Goal: Transaction & Acquisition: Purchase product/service

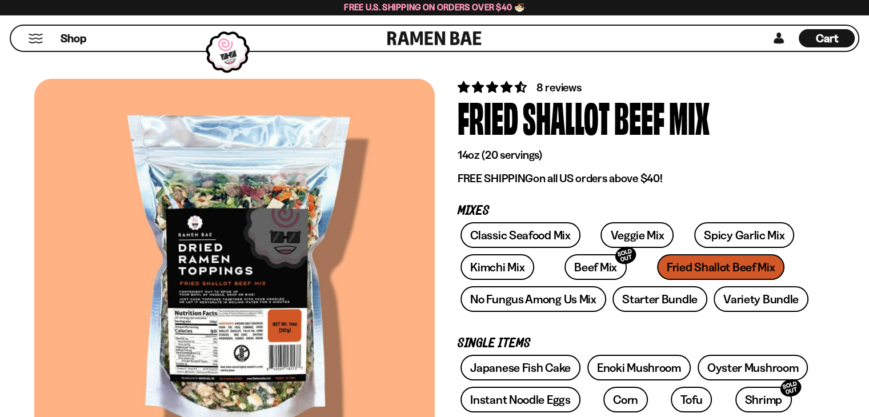
scroll to position [171, 0]
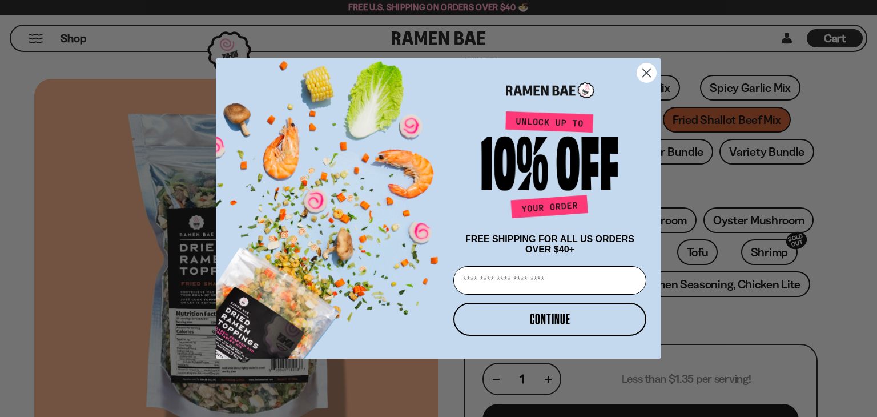
type input "**********"
click at [651, 75] on circle "Close dialog" at bounding box center [646, 72] width 19 height 19
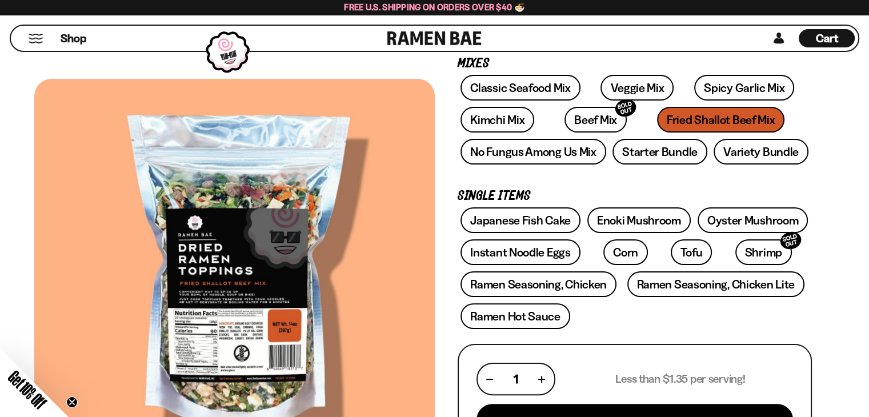
click at [821, 33] on span "Cart" at bounding box center [827, 38] width 22 height 14
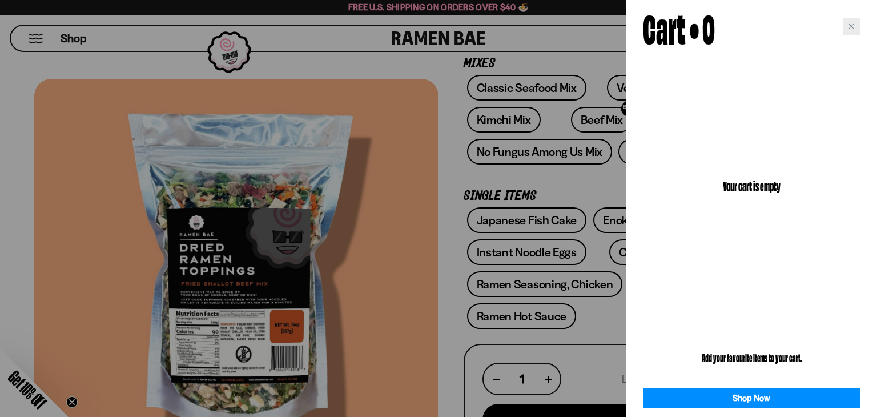
click at [855, 29] on div "Close cart" at bounding box center [851, 26] width 17 height 17
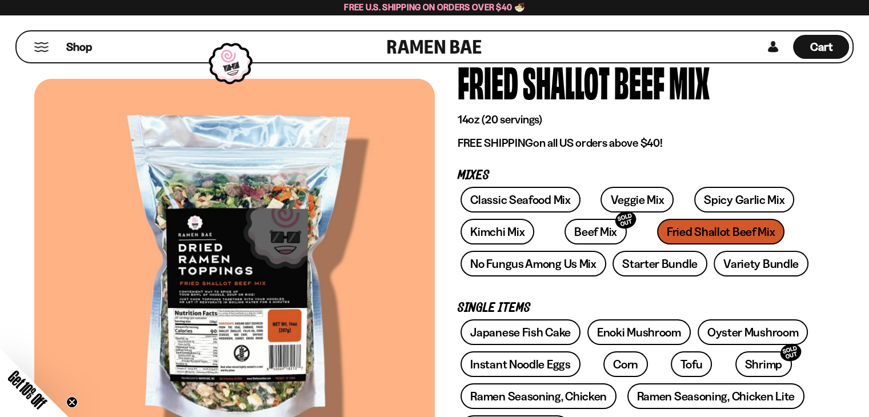
scroll to position [57, 0]
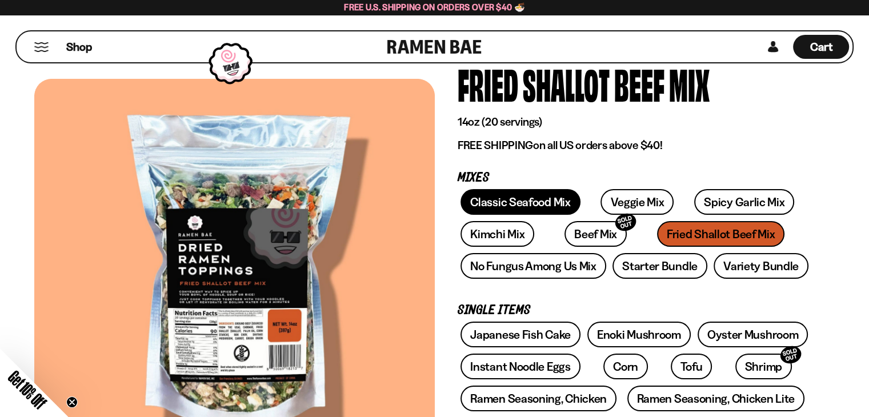
click at [505, 199] on link "Classic Seafood Mix" at bounding box center [519, 202] width 119 height 26
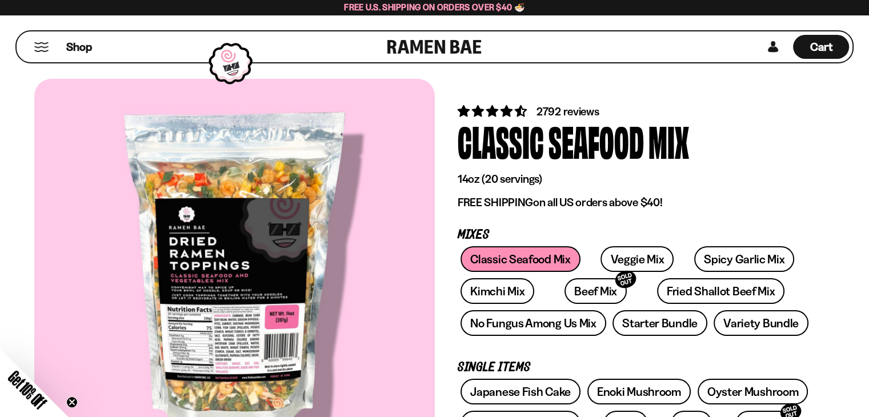
type input "**********"
click at [41, 43] on button "Mobile Menu Trigger" at bounding box center [41, 47] width 15 height 10
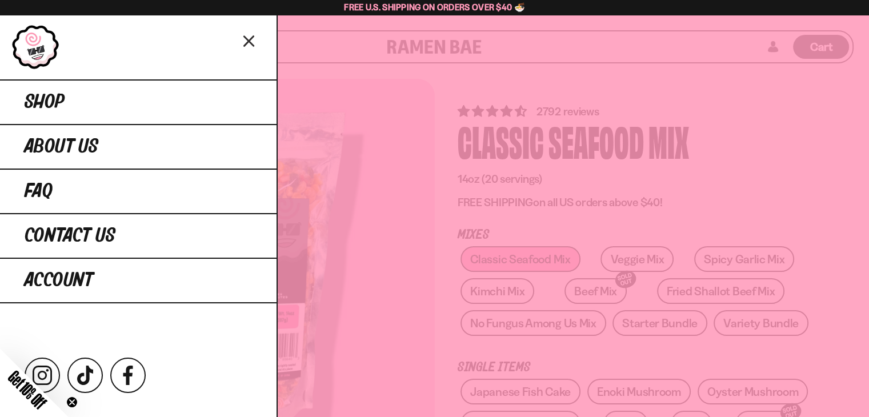
click at [248, 37] on icon "Close menu" at bounding box center [249, 41] width 20 height 22
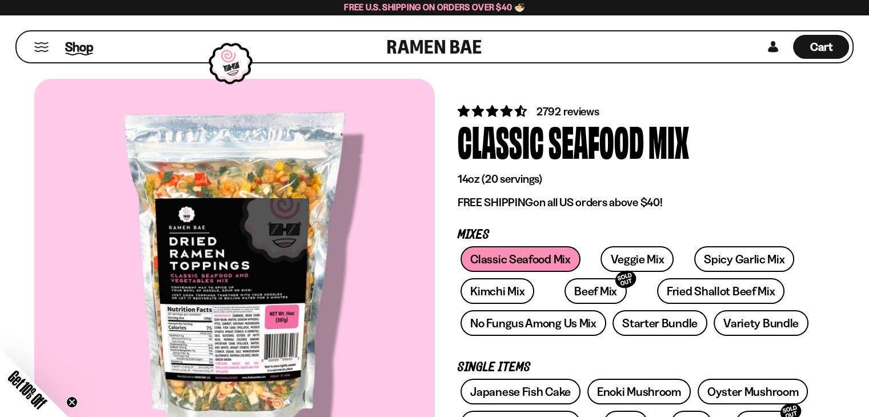
click at [84, 44] on span "Shop" at bounding box center [79, 46] width 28 height 17
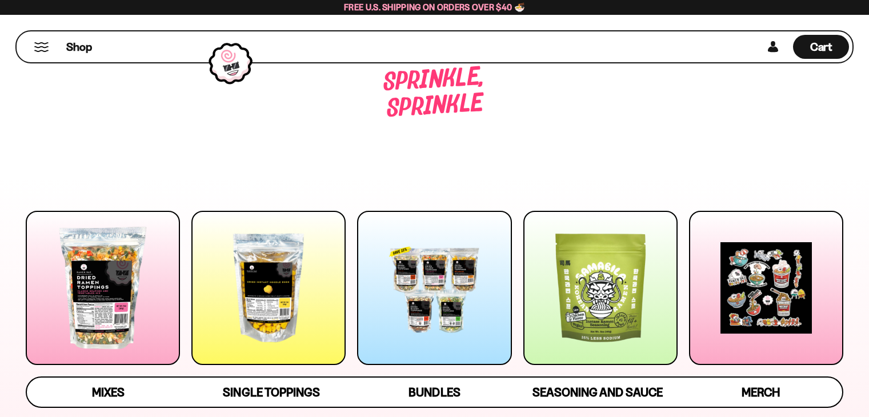
click at [445, 330] on div at bounding box center [434, 288] width 154 height 154
type input "**********"
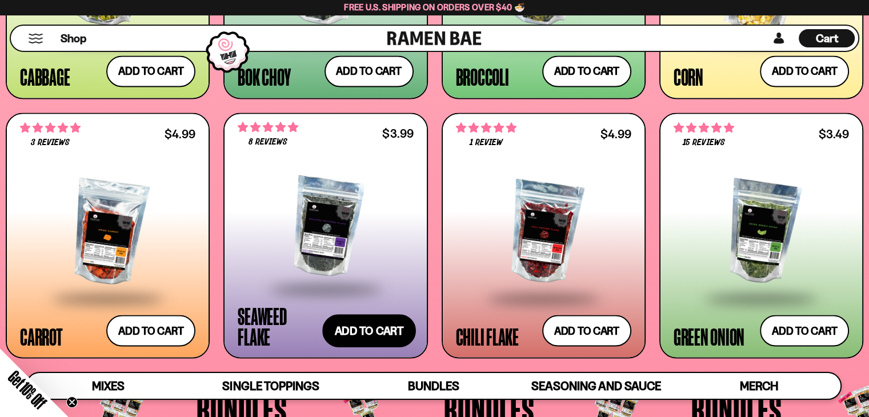
scroll to position [1804, 0]
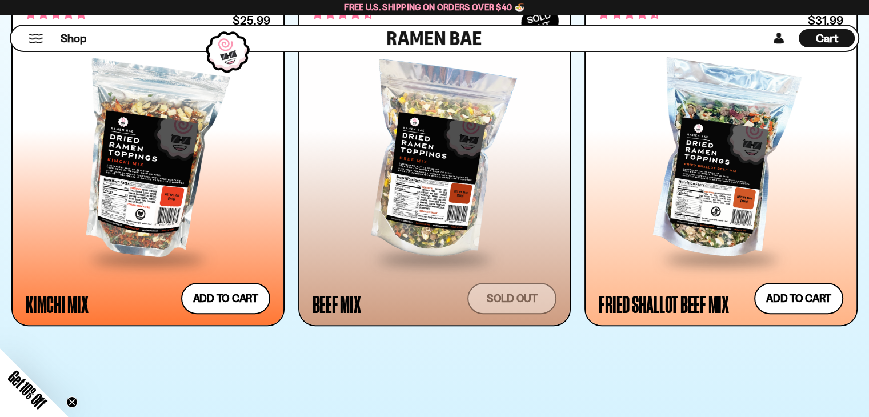
scroll to position [971, 0]
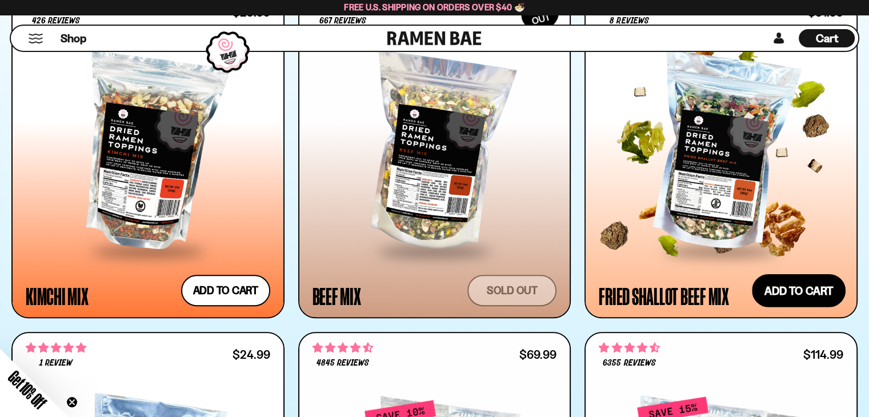
type input "**********"
click at [788, 290] on button "Add to cart Add — Regular price $31.99 Regular price Sale price $31.99 Unit pri…" at bounding box center [799, 290] width 94 height 33
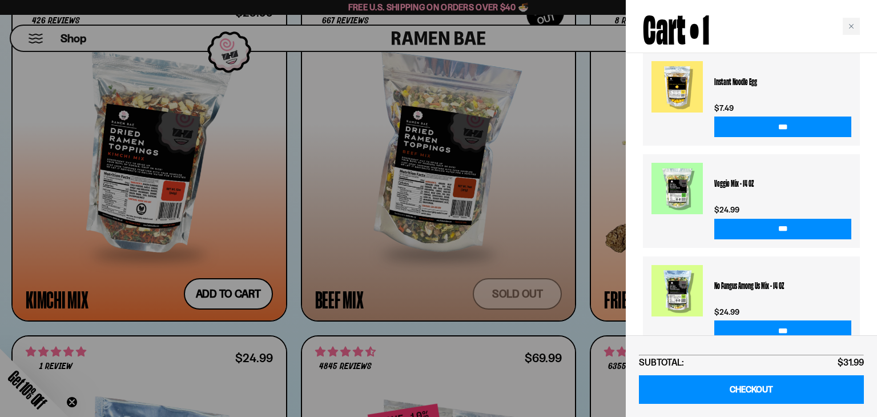
scroll to position [264, 0]
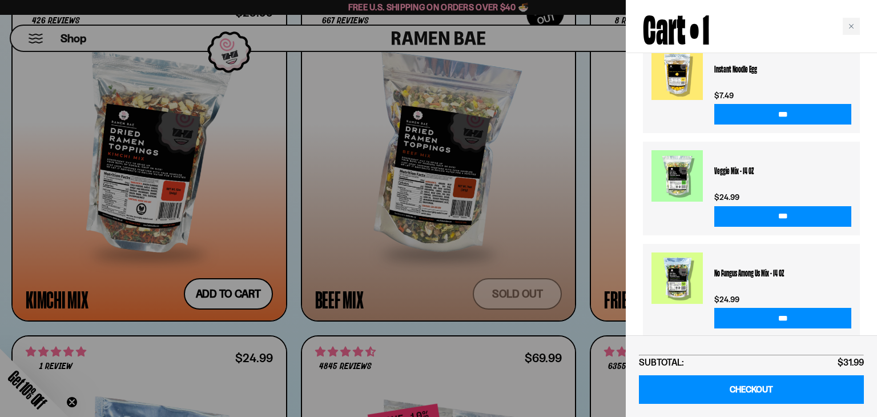
click at [521, 37] on div at bounding box center [438, 208] width 877 height 417
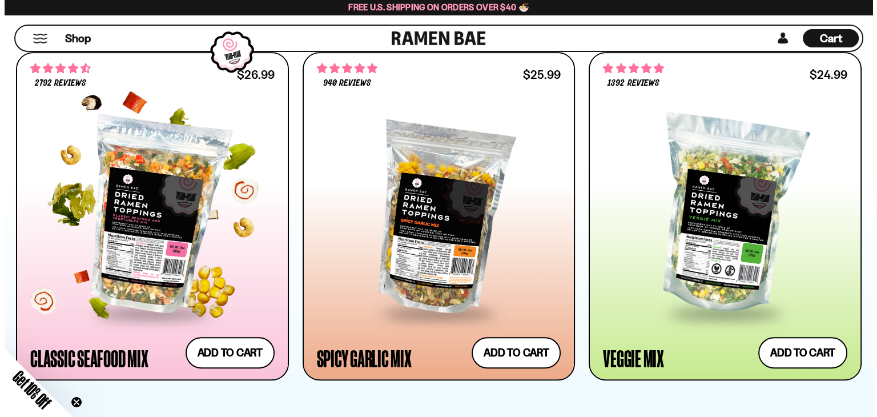
scroll to position [628, 0]
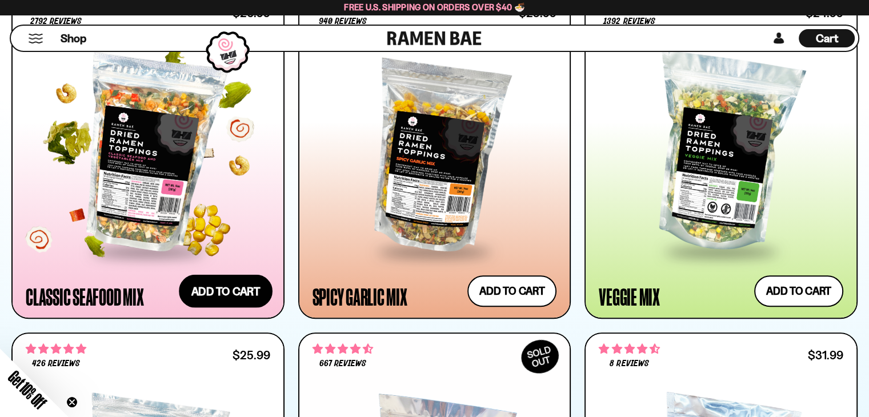
click at [210, 299] on button "Add to cart Add — Regular price $26.99 Regular price Sale price $26.99 Unit pri…" at bounding box center [226, 291] width 94 height 33
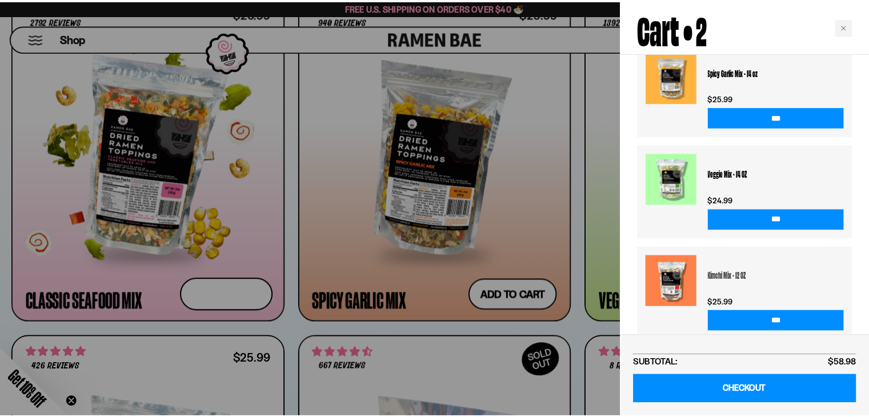
scroll to position [0, 0]
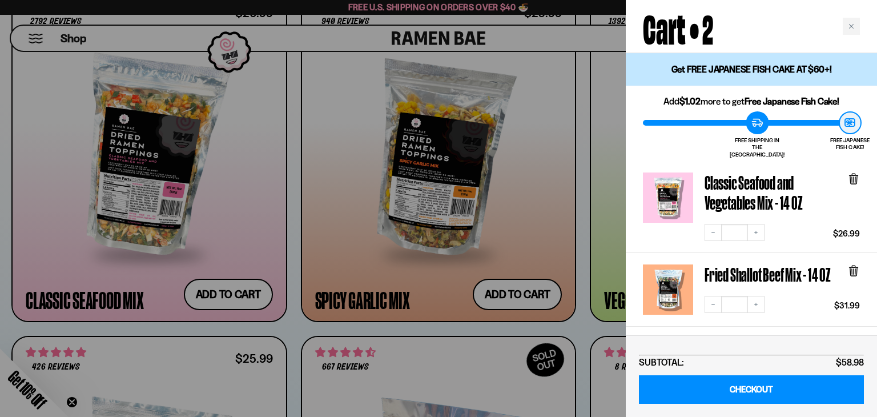
click at [535, 30] on div at bounding box center [438, 208] width 877 height 417
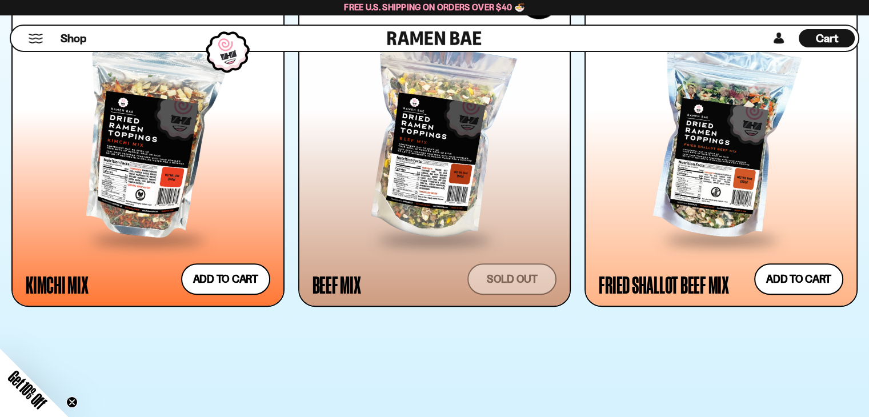
scroll to position [993, 0]
